Goal: Information Seeking & Learning: Learn about a topic

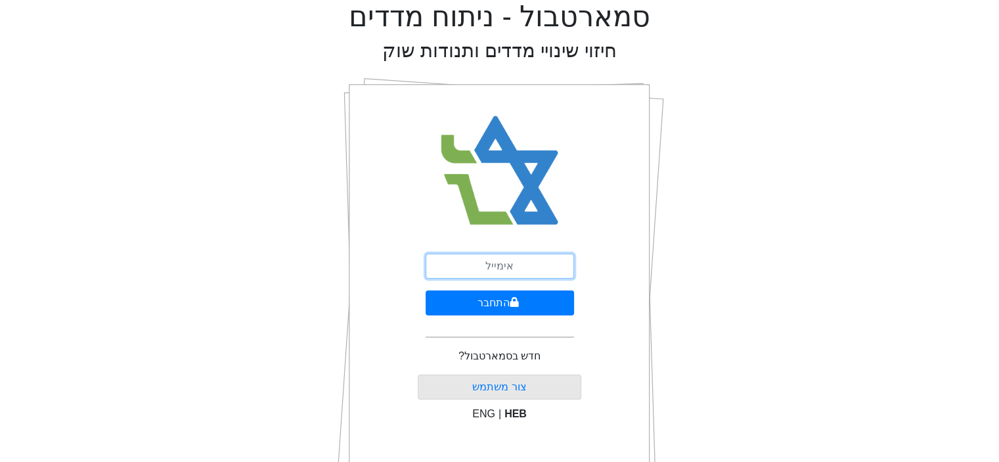
click at [547, 268] on input "email" at bounding box center [500, 266] width 149 height 25
type input "ט"
type input "[EMAIL_ADDRESS][DOMAIN_NAME]"
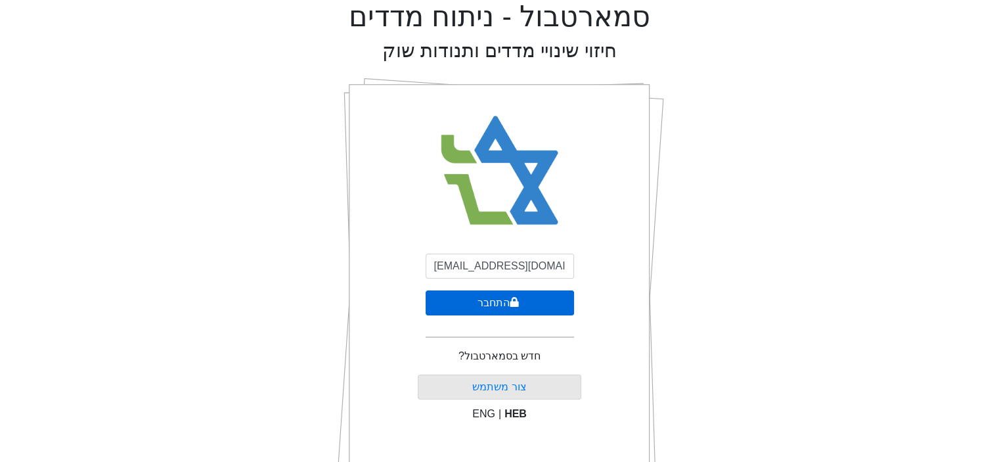
click at [499, 303] on button "התחבר" at bounding box center [500, 302] width 149 height 25
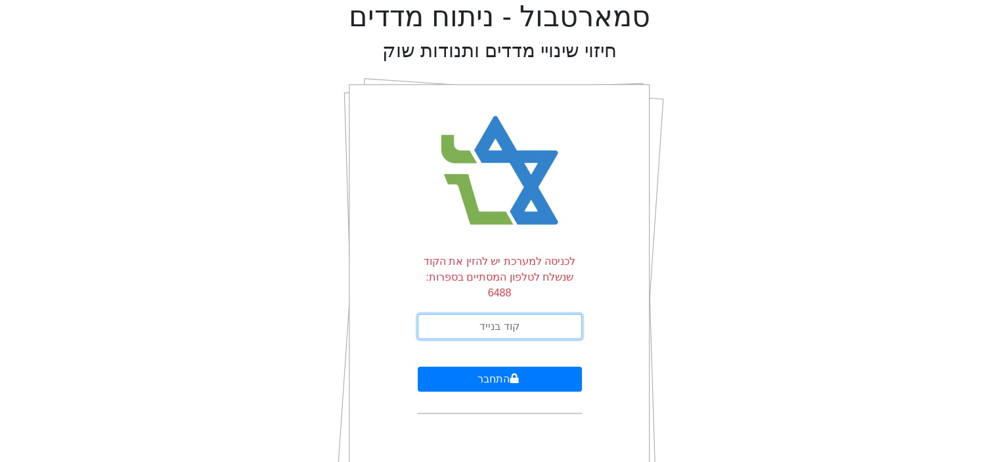
click at [544, 314] on input "text" at bounding box center [500, 326] width 164 height 25
type input "848510"
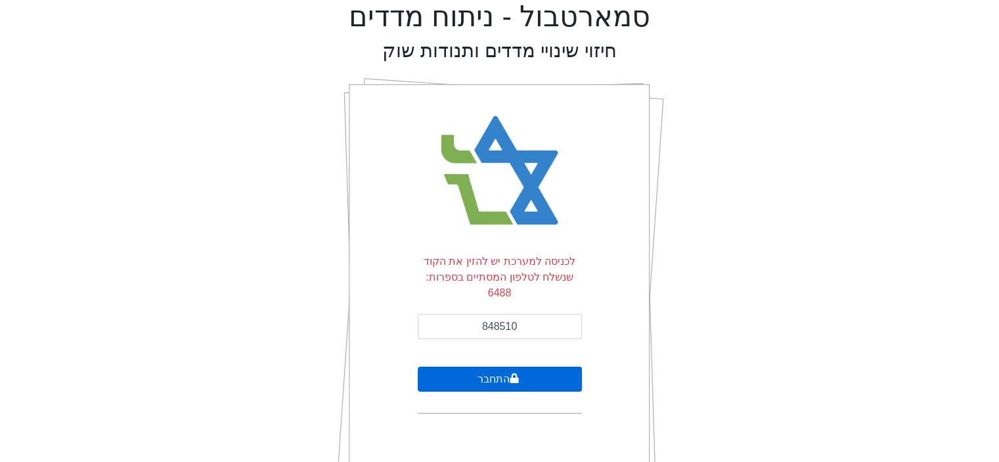
click at [499, 367] on button "התחבר" at bounding box center [500, 379] width 164 height 25
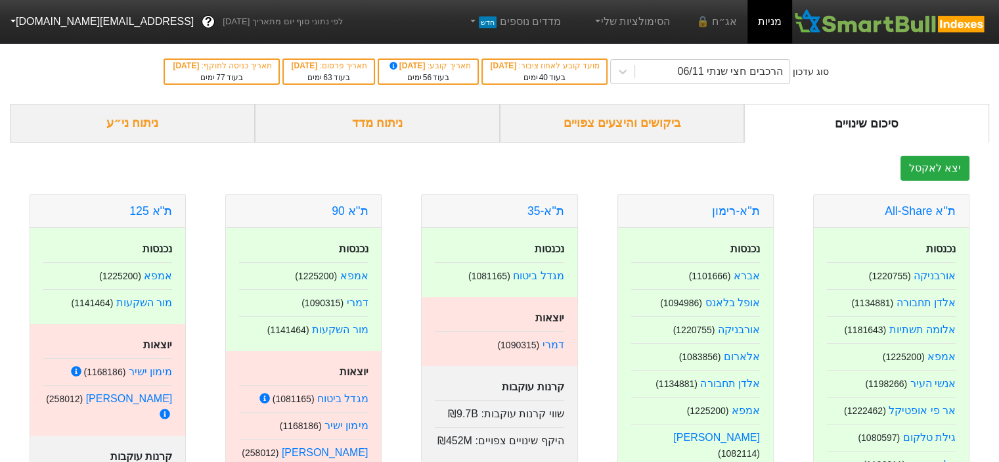
click at [610, 123] on div "ביקושים והיצעים צפויים" at bounding box center [622, 123] width 245 height 39
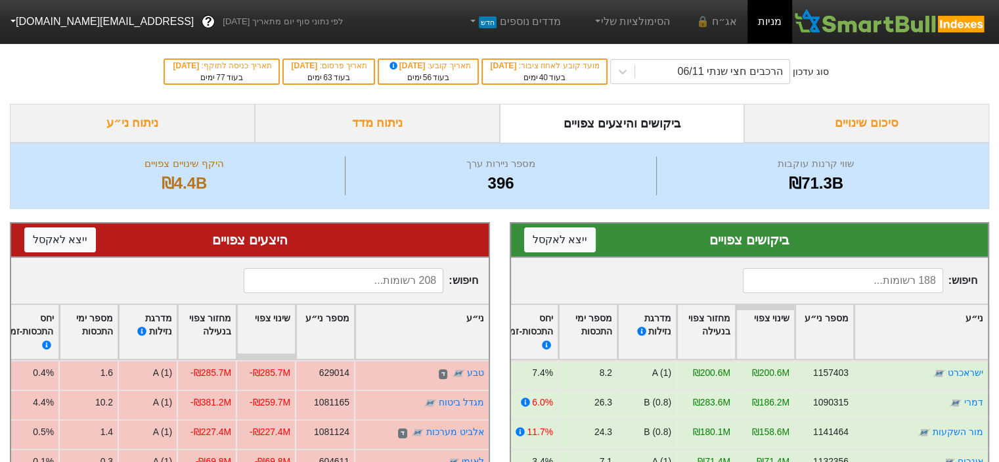
click at [412, 128] on div "ניתוח מדד" at bounding box center [377, 123] width 245 height 39
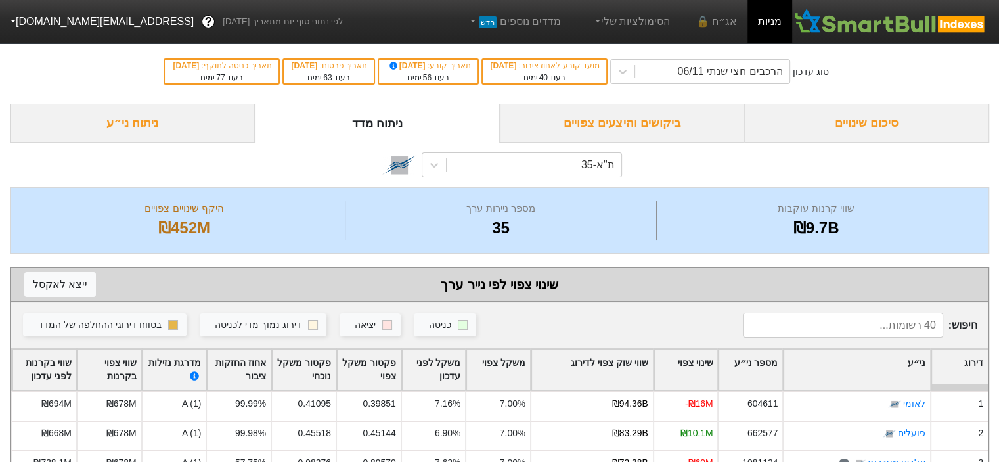
click at [842, 120] on div "סיכום שינויים" at bounding box center [866, 123] width 245 height 39
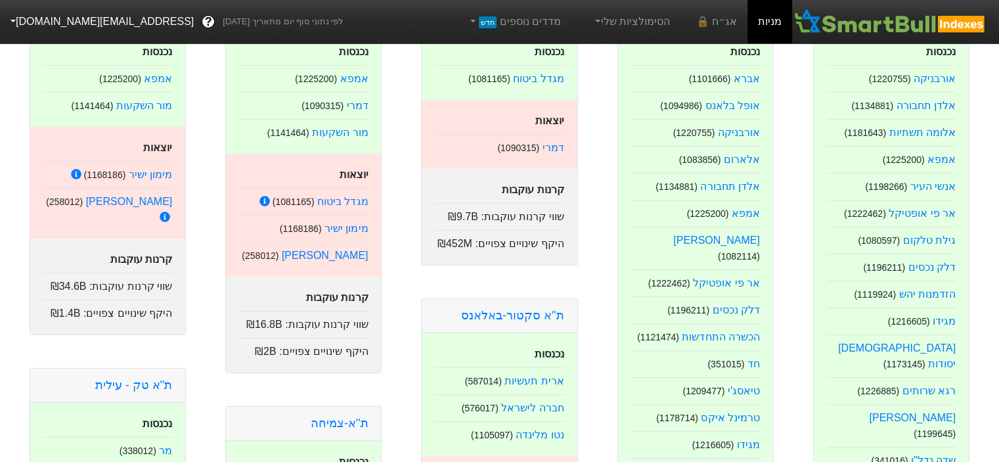
scroll to position [131, 0]
